Goal: Information Seeking & Learning: Learn about a topic

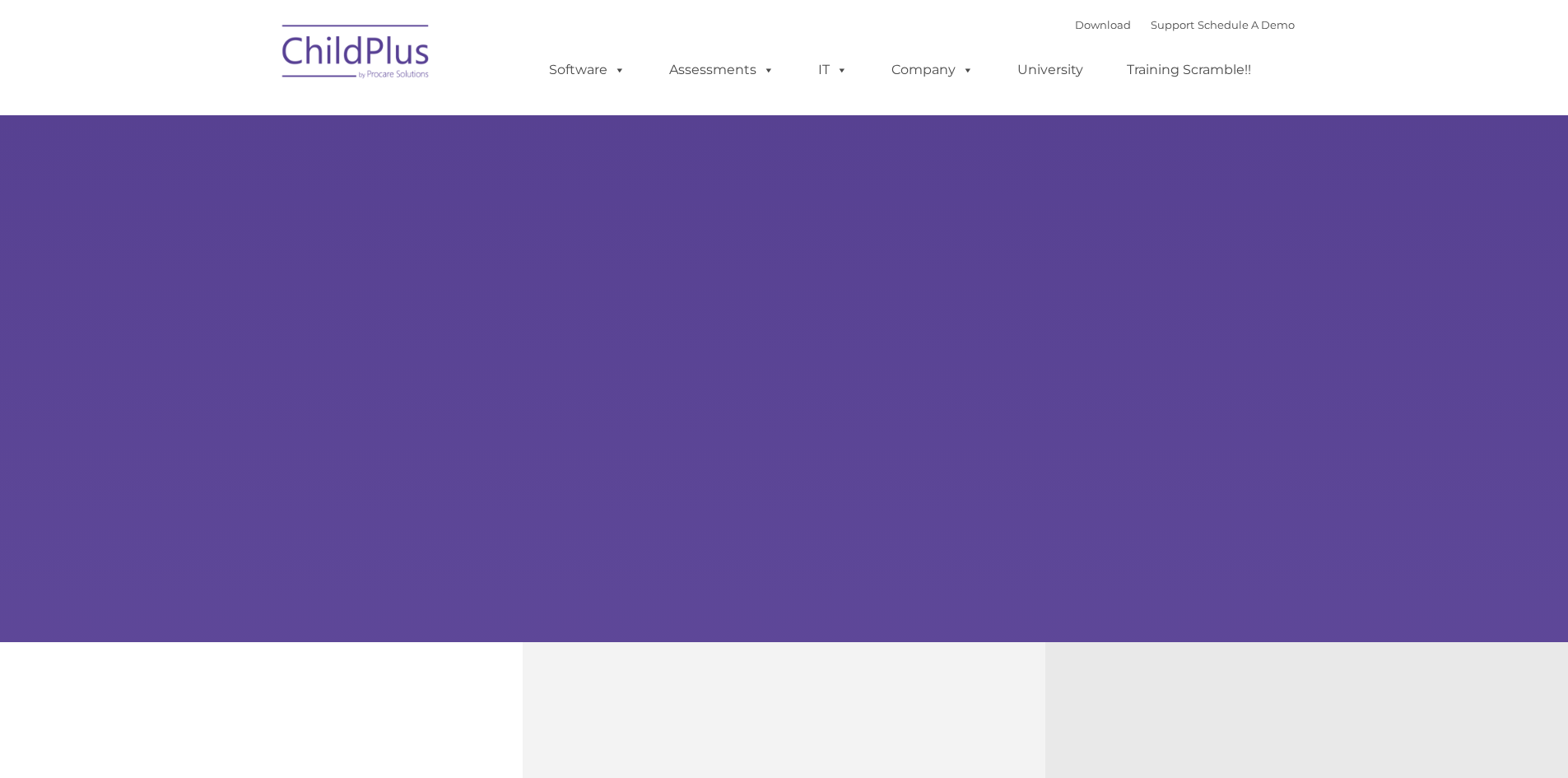
select select "MEDIUM"
type input ""
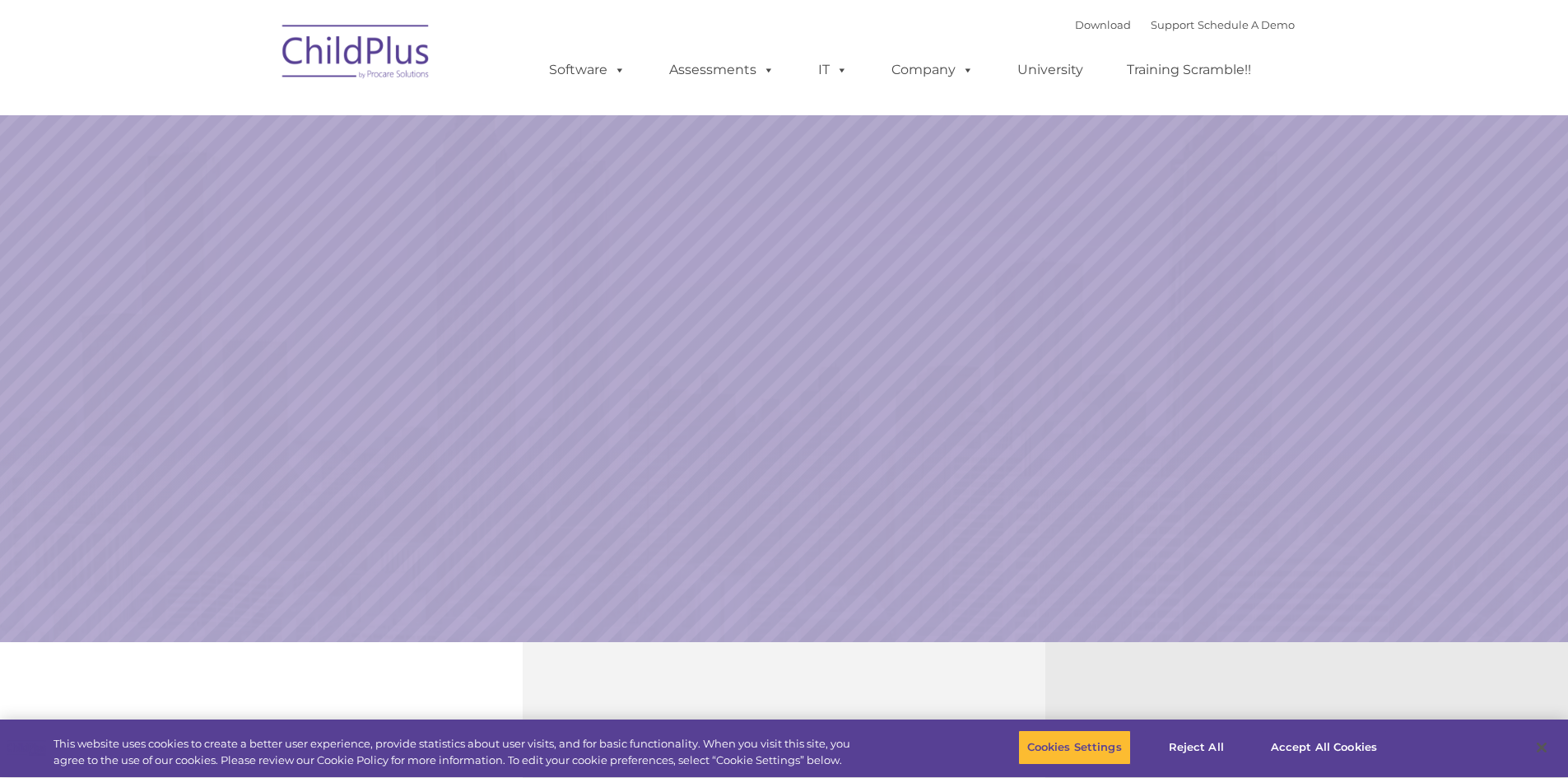
select select "MEDIUM"
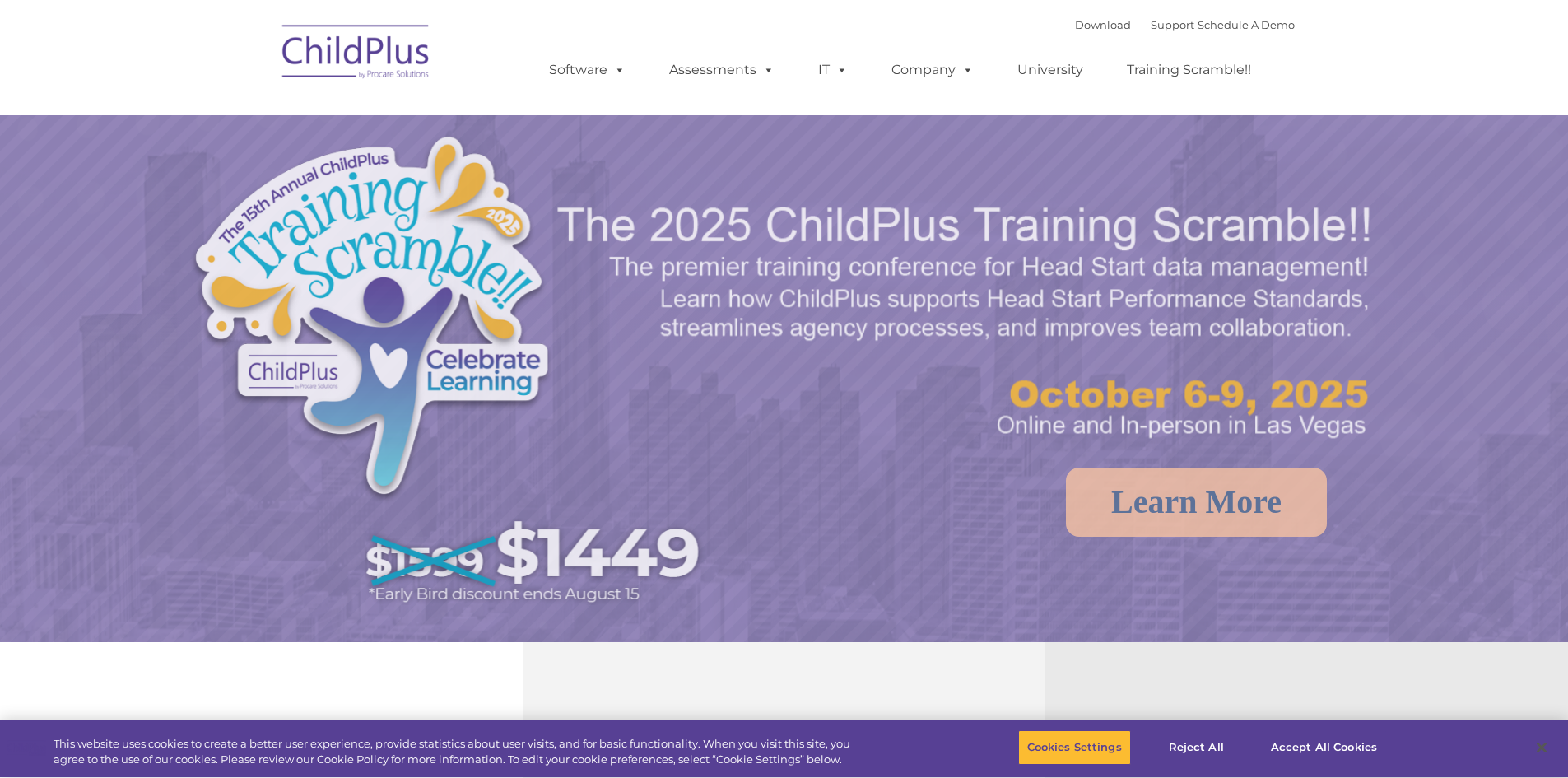
select select "MEDIUM"
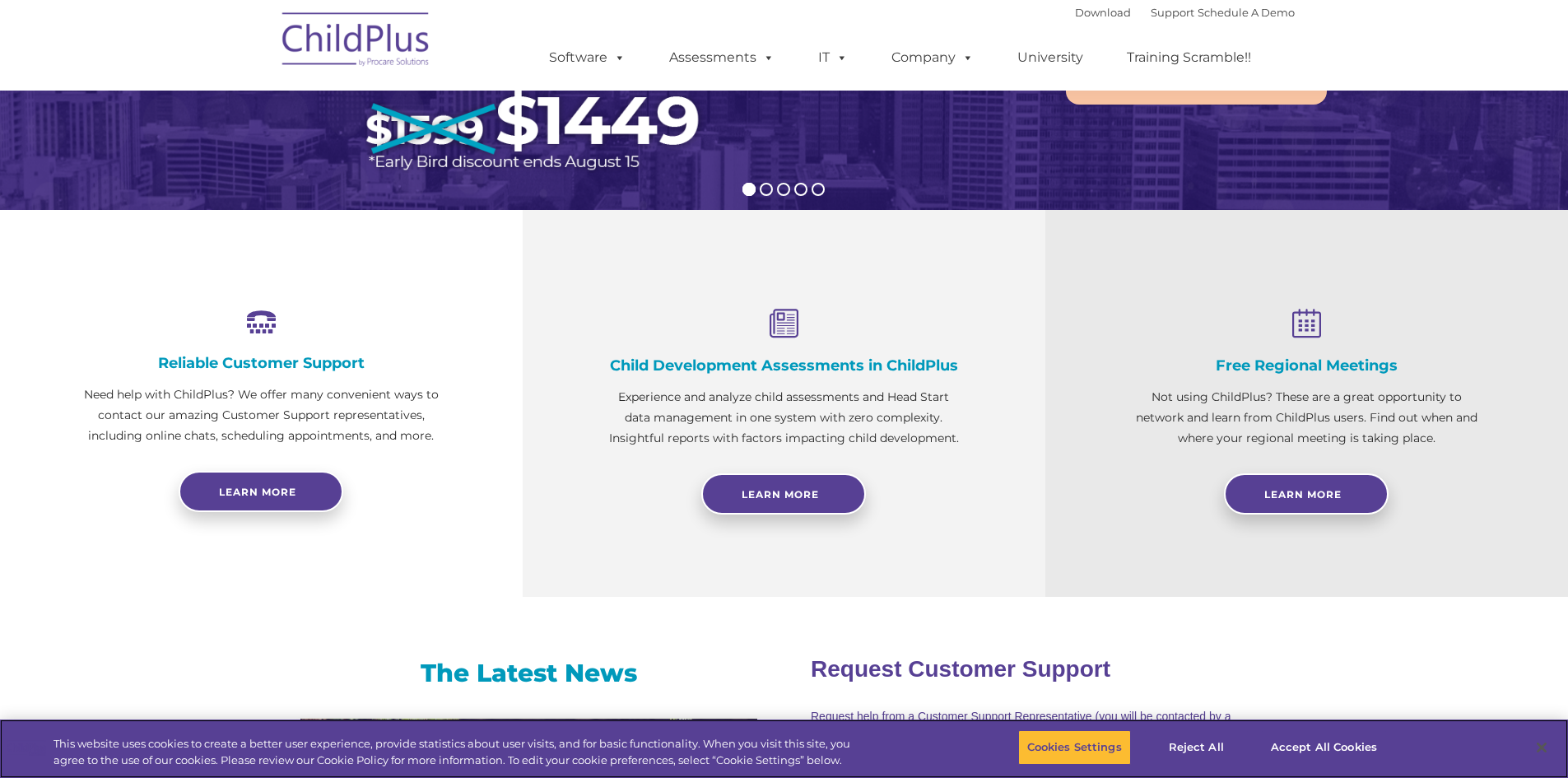
scroll to position [433, 0]
click at [796, 490] on span "Learn More" at bounding box center [781, 493] width 77 height 13
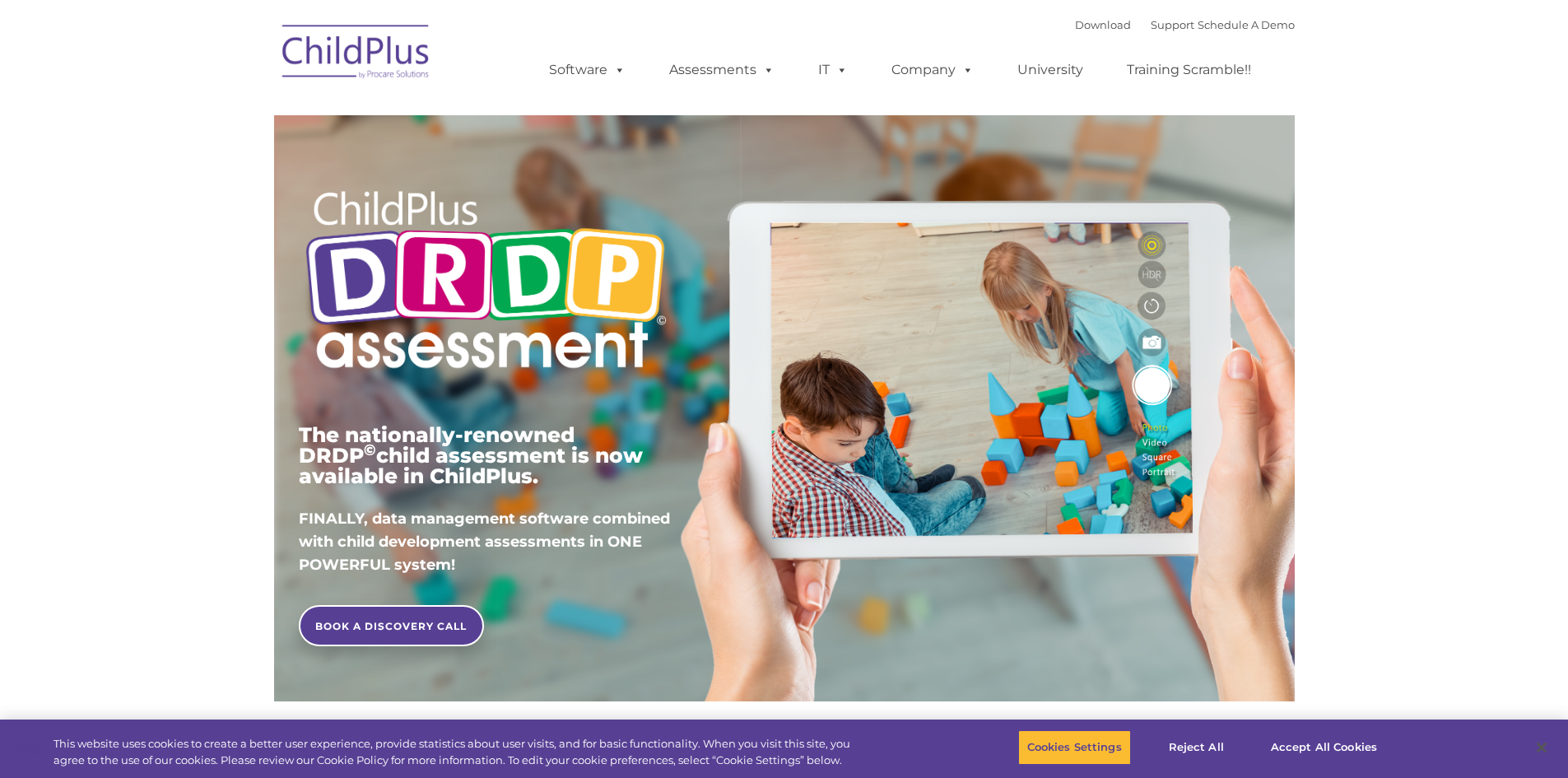
type input ""
